Goal: Obtain resource: Obtain resource

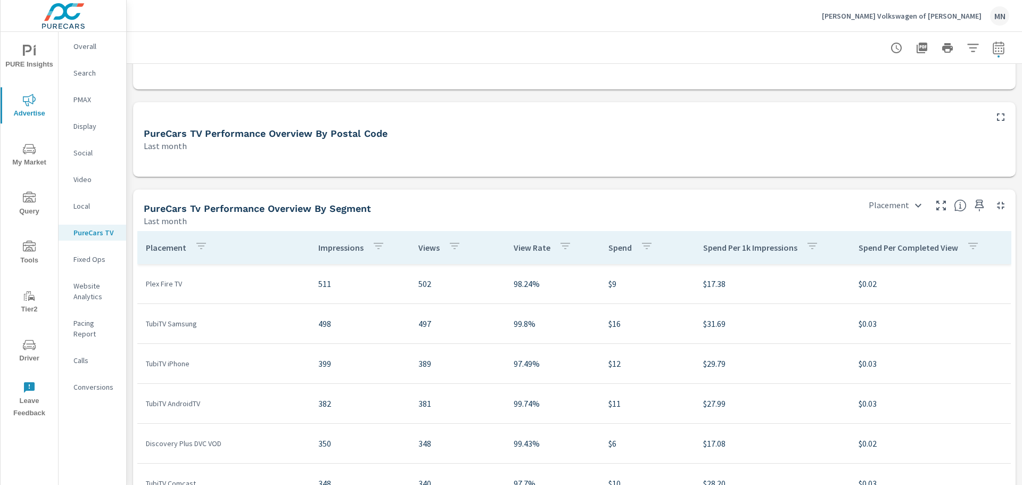
scroll to position [639, 0]
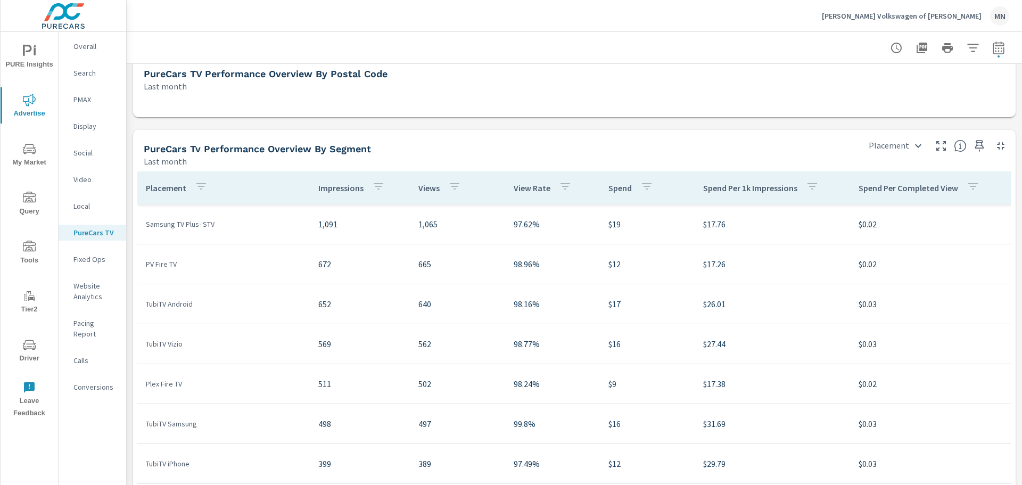
scroll to position [71, 0]
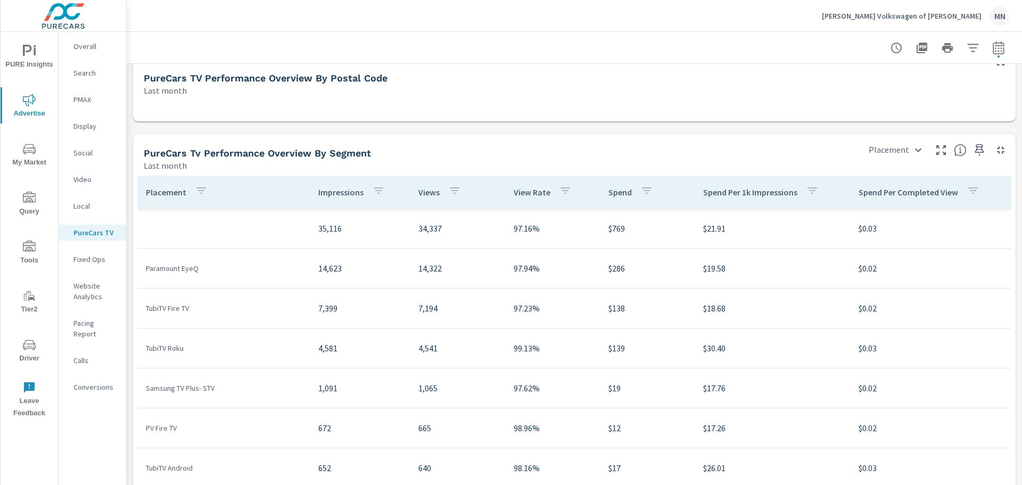
scroll to position [745, 0]
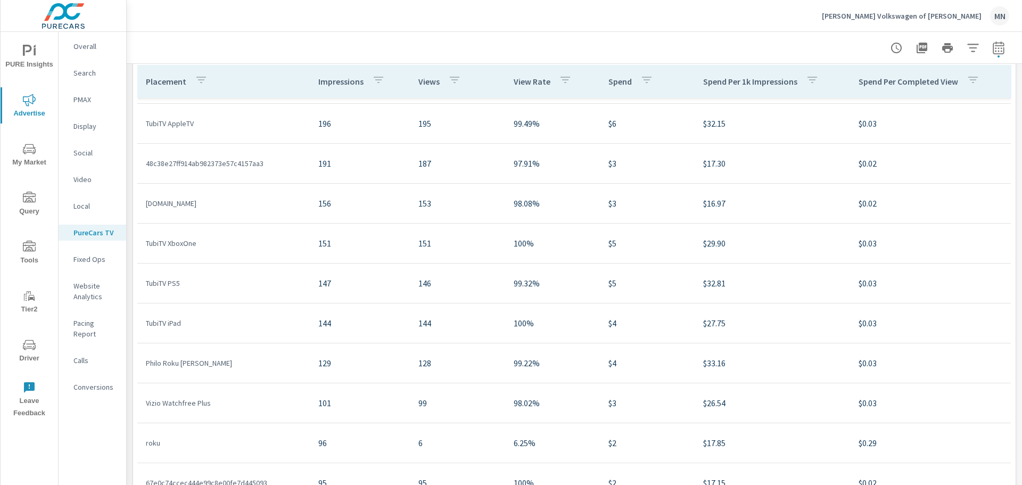
scroll to position [745, 0]
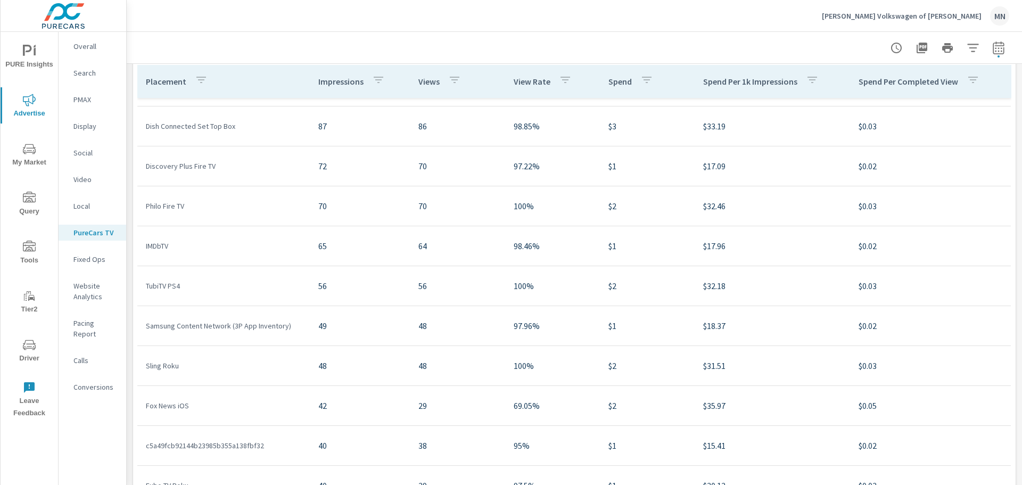
scroll to position [1118, 0]
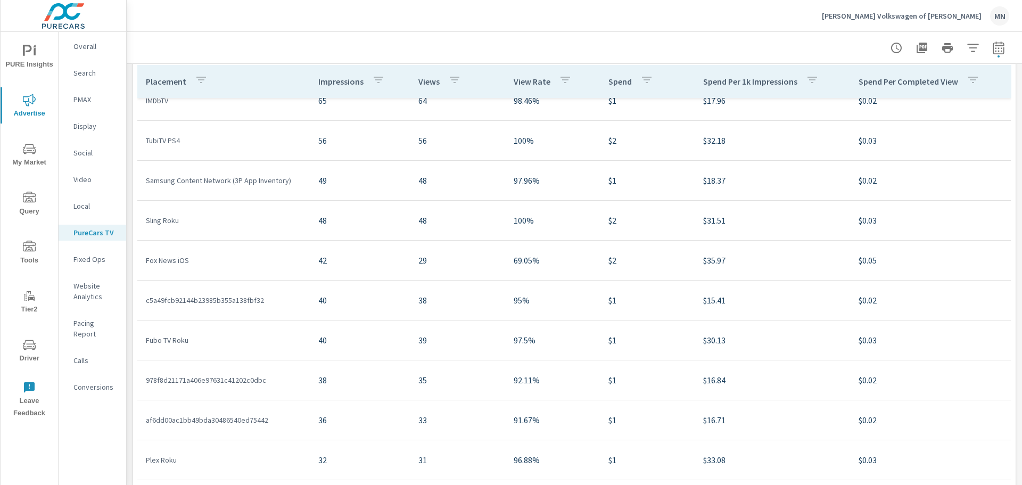
scroll to position [1225, 0]
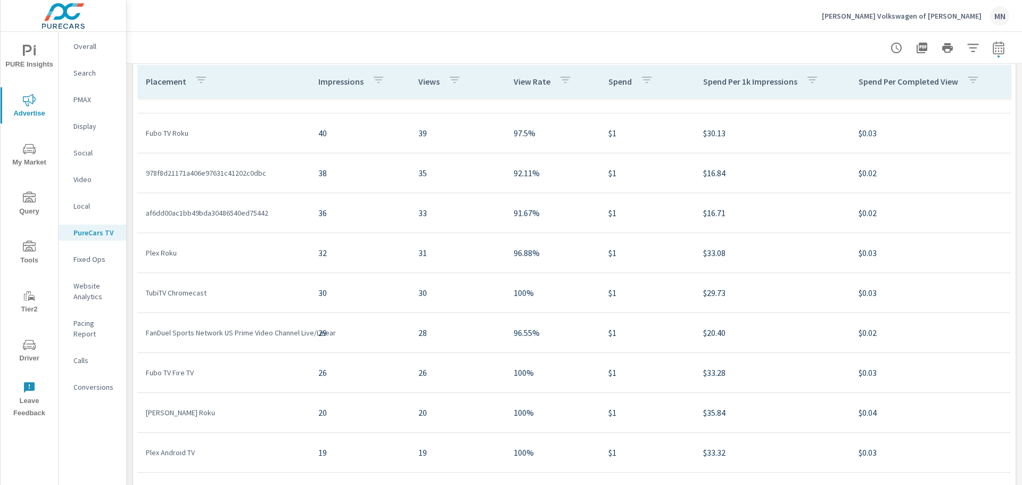
scroll to position [1491, 0]
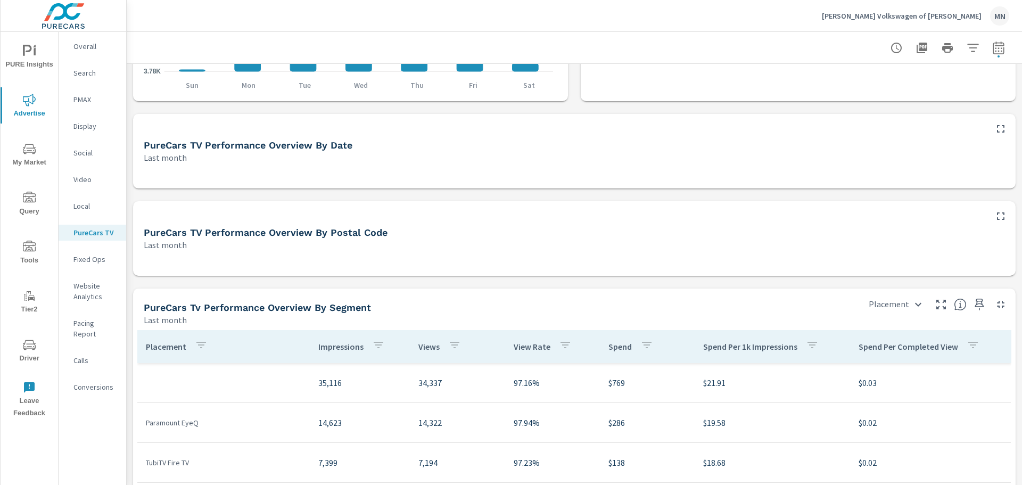
scroll to position [479, 0]
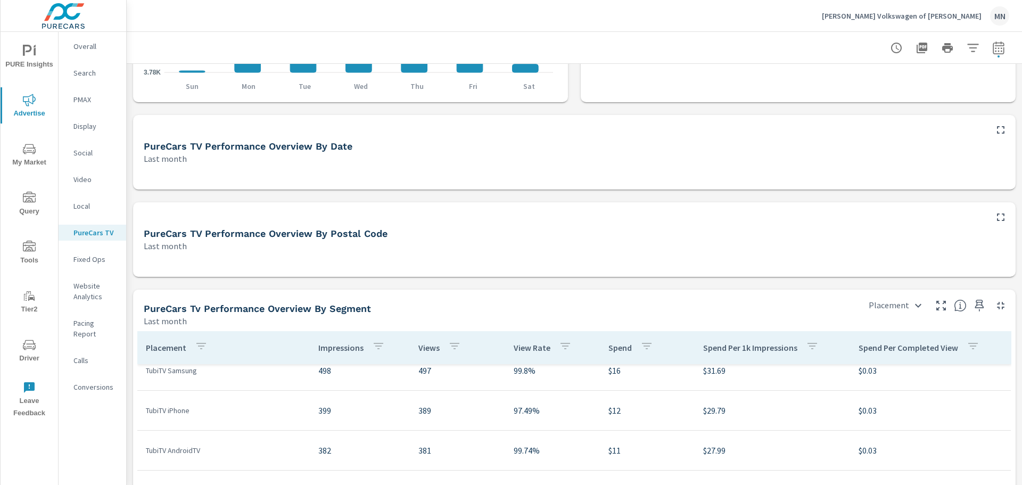
scroll to position [639, 0]
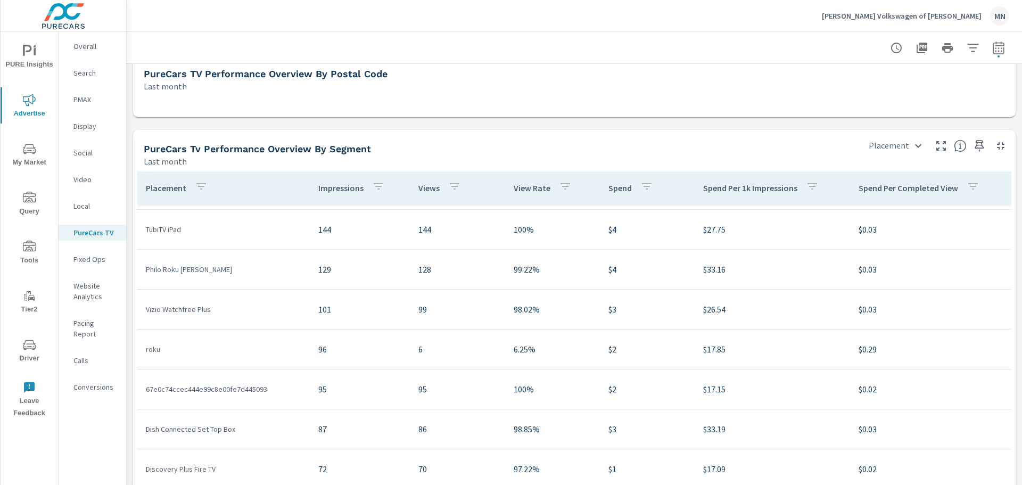
scroll to position [905, 0]
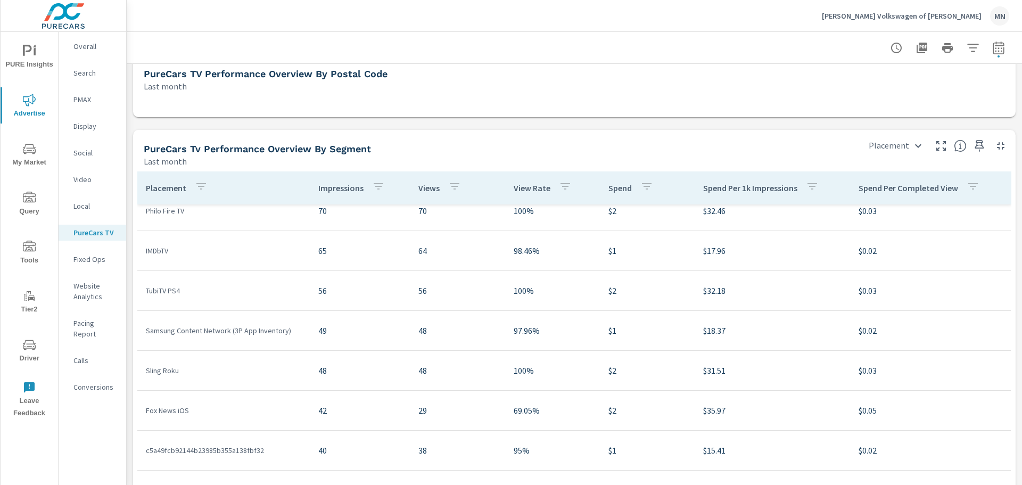
scroll to position [1171, 0]
drag, startPoint x: 184, startPoint y: 334, endPoint x: 144, endPoint y: 334, distance: 40.5
click at [144, 334] on td "Sling Roku" at bounding box center [223, 331] width 173 height 28
copy p "Sling Roku"
drag, startPoint x: 194, startPoint y: 450, endPoint x: 147, endPoint y: 452, distance: 47.4
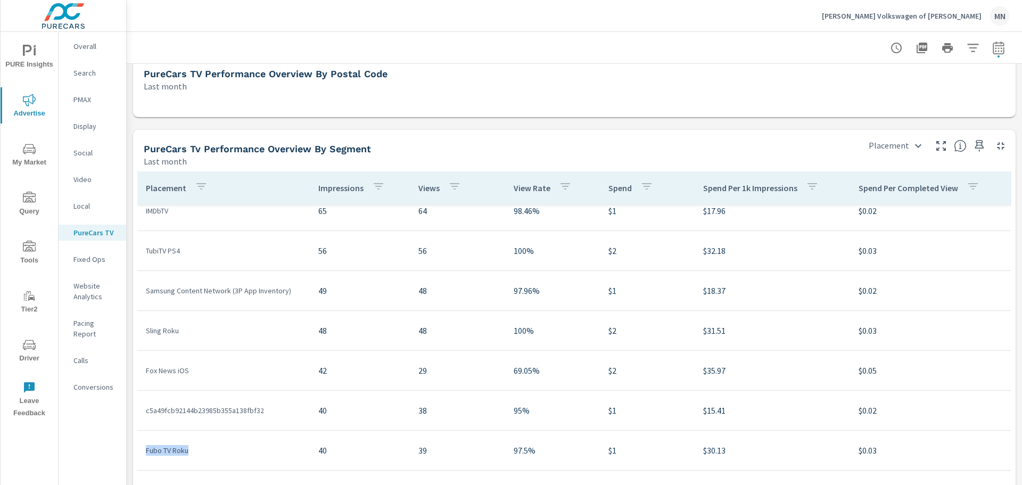
click at [147, 452] on p "Fubo TV Roku" at bounding box center [223, 450] width 155 height 11
copy p "Fubo TV Roku"
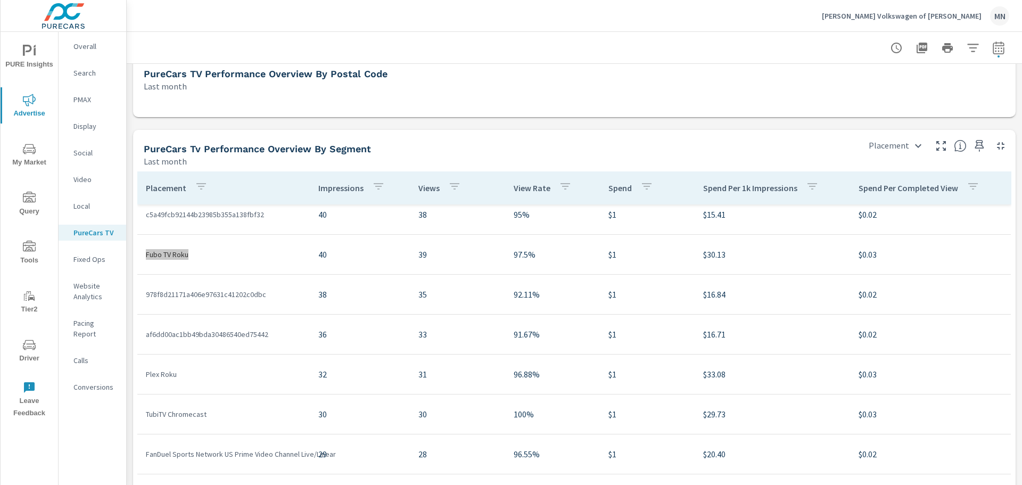
scroll to position [1384, 0]
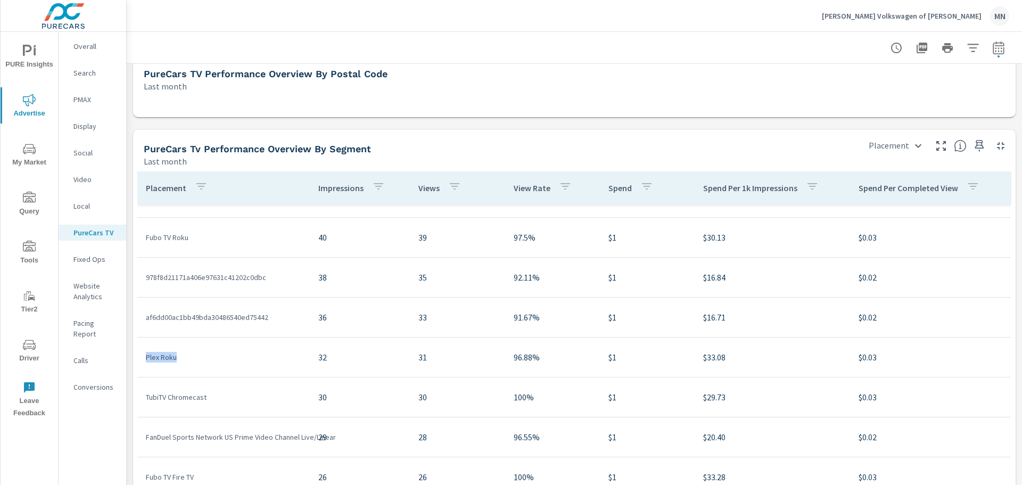
drag, startPoint x: 179, startPoint y: 357, endPoint x: 141, endPoint y: 349, distance: 39.8
click at [141, 349] on td "Plex Roku" at bounding box center [223, 357] width 173 height 28
copy p "Plex Roku"
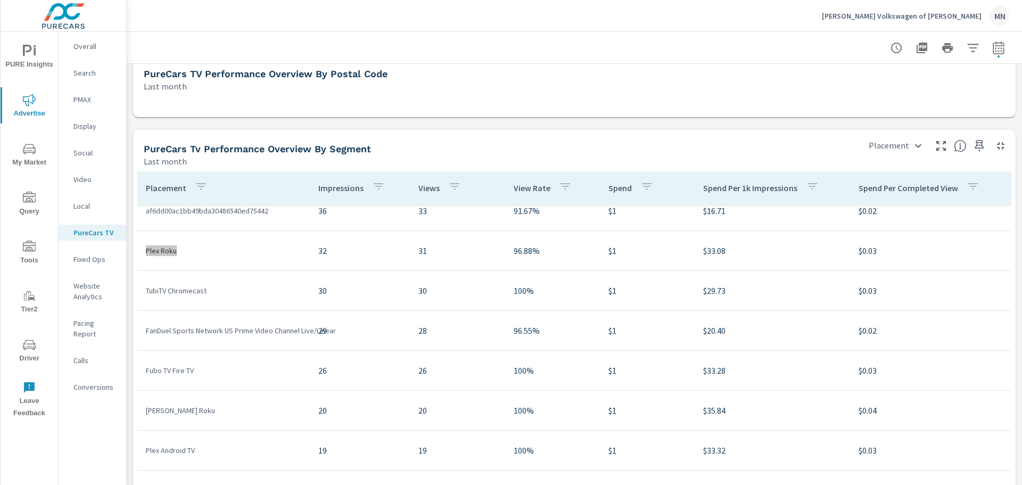
scroll to position [1544, 0]
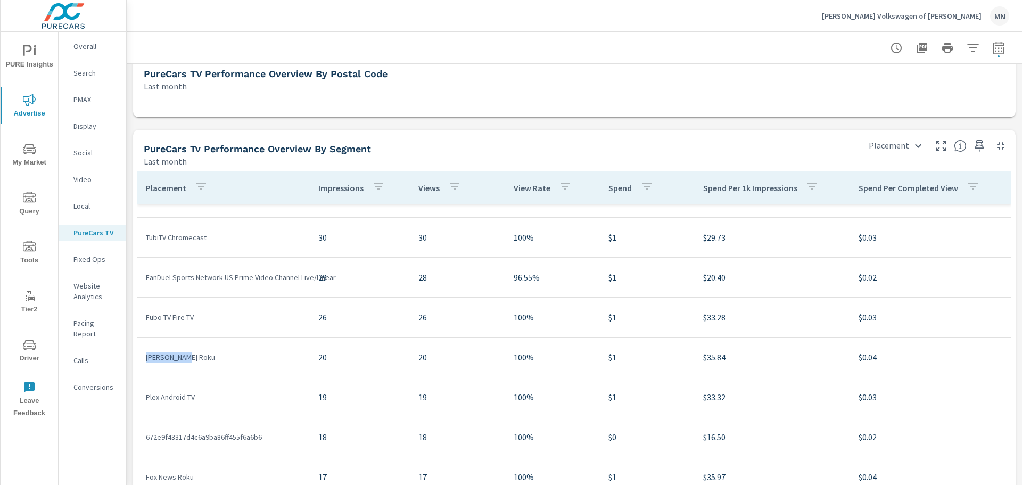
drag, startPoint x: 183, startPoint y: 357, endPoint x: 143, endPoint y: 357, distance: 39.4
click at [143, 357] on td "[PERSON_NAME] Roku" at bounding box center [223, 357] width 173 height 28
copy p "[PERSON_NAME] Roku"
